Goal: Find specific page/section: Find specific page/section

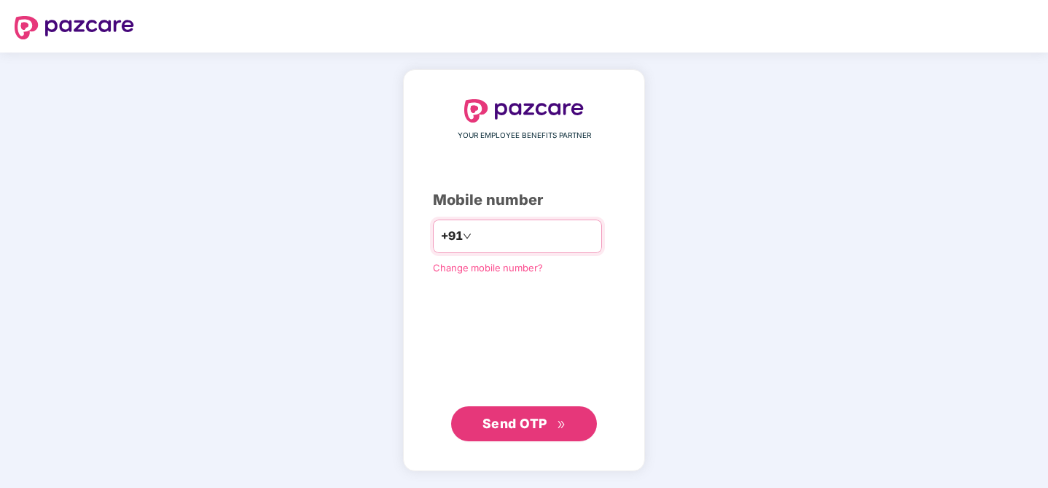
click at [519, 235] on input "number" at bounding box center [535, 236] width 120 height 23
type input "**********"
click at [560, 436] on button "Send OTP" at bounding box center [524, 423] width 146 height 35
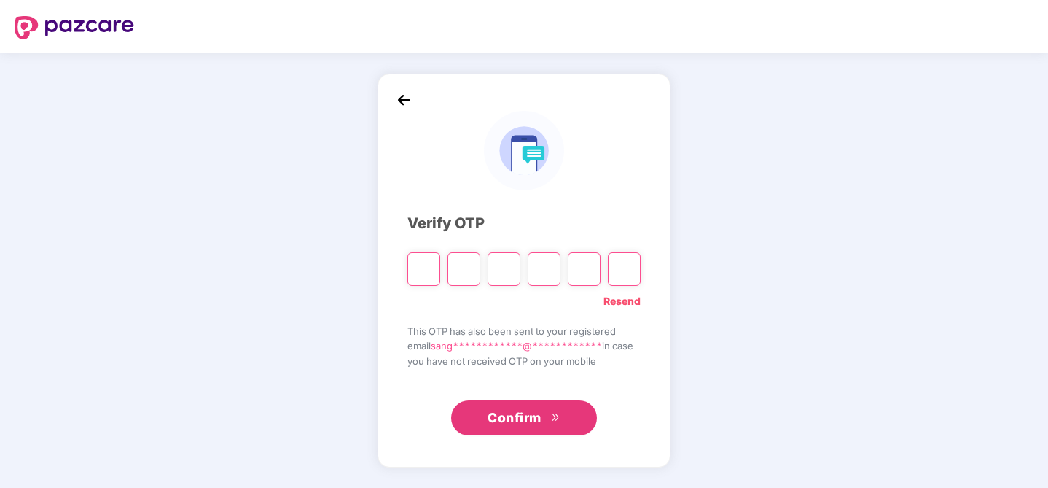
type input "*"
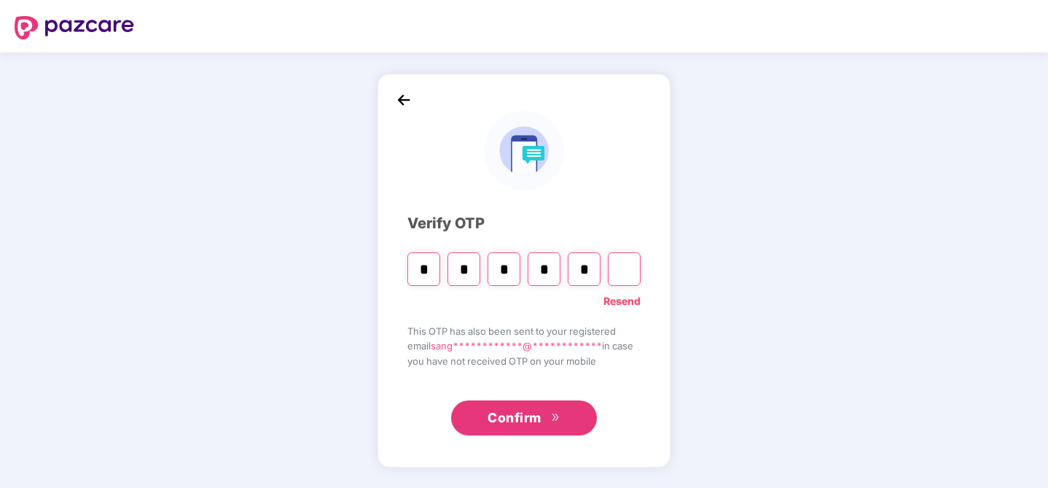
type input "*"
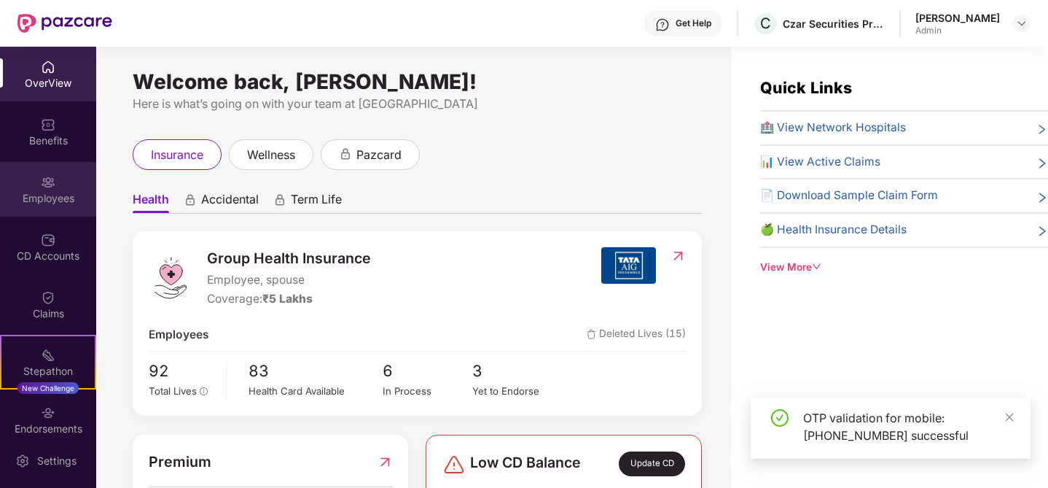
click at [47, 184] on img at bounding box center [48, 182] width 15 height 15
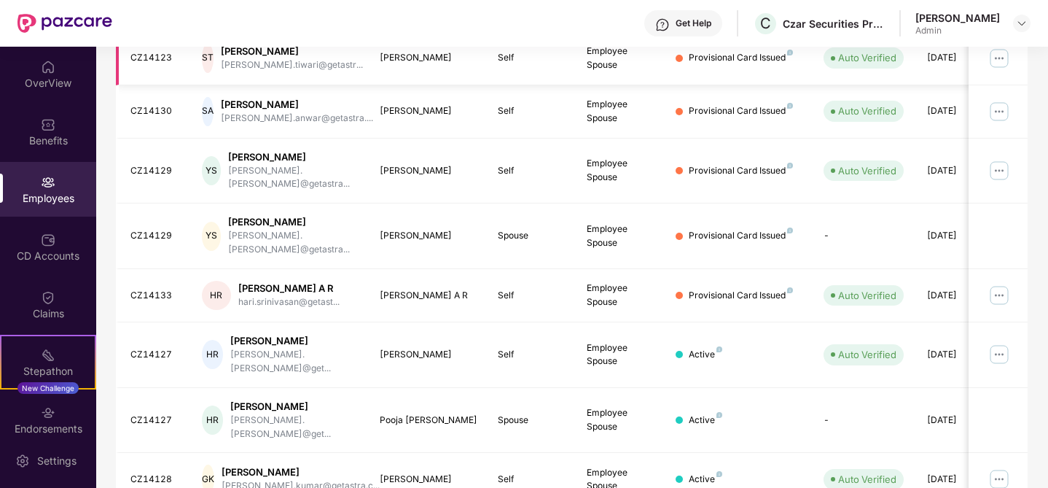
scroll to position [408, 0]
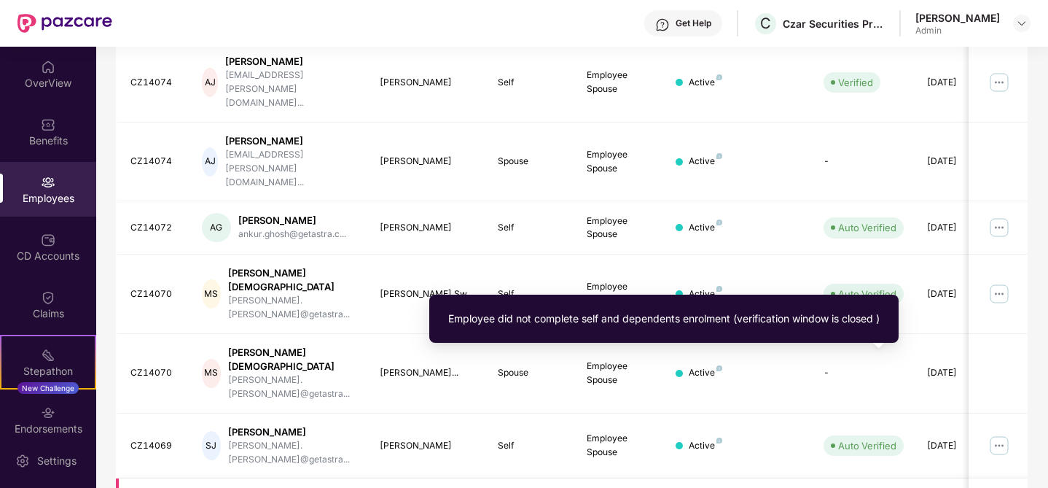
scroll to position [421, 0]
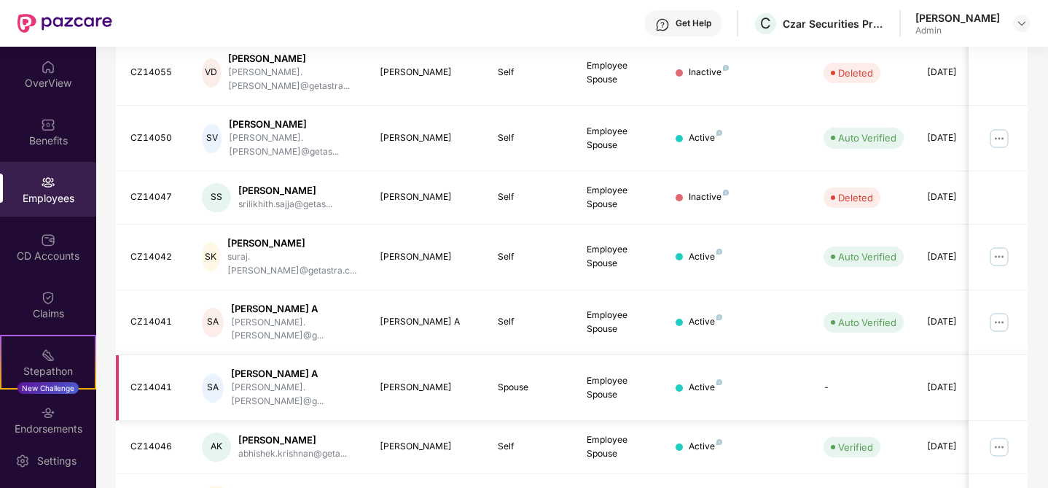
scroll to position [408, 0]
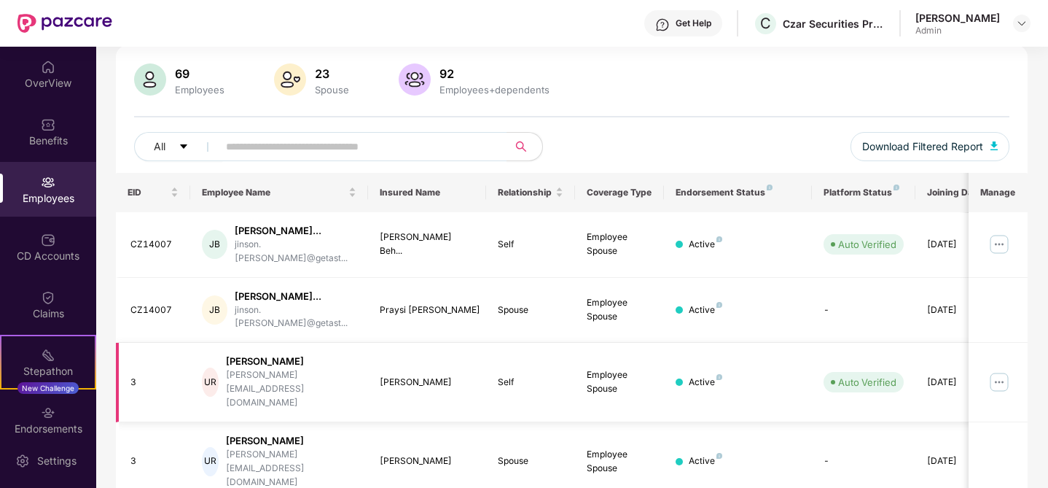
scroll to position [96, 0]
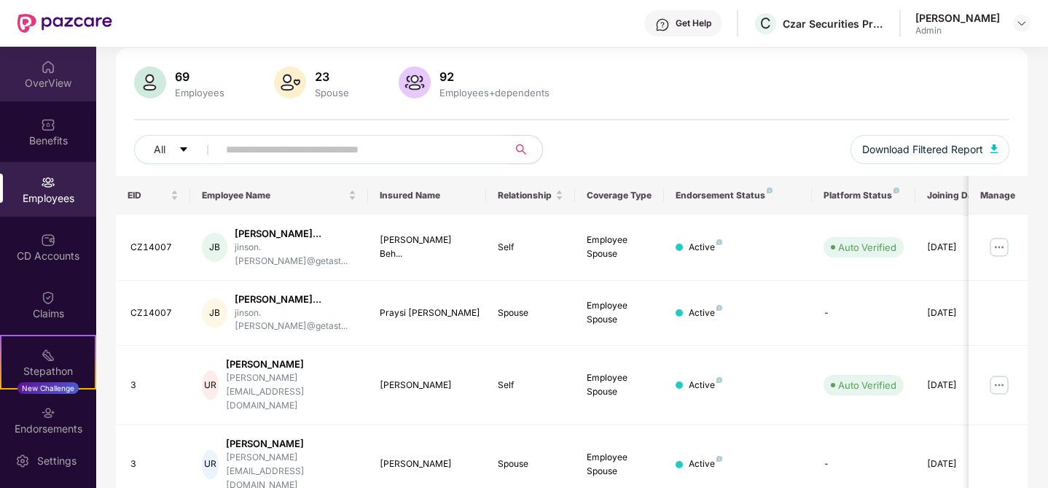
click at [50, 73] on img at bounding box center [48, 67] width 15 height 15
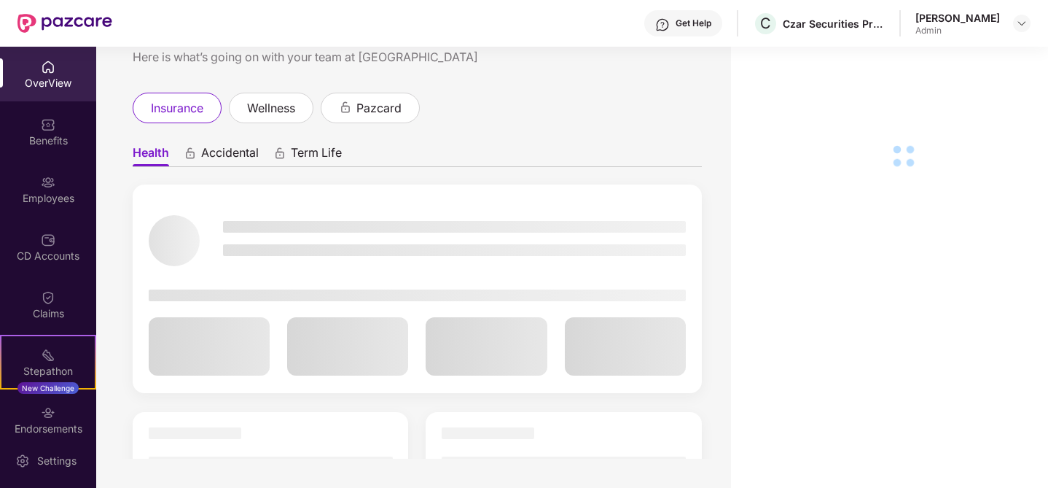
scroll to position [0, 0]
